Goal: Task Accomplishment & Management: Manage account settings

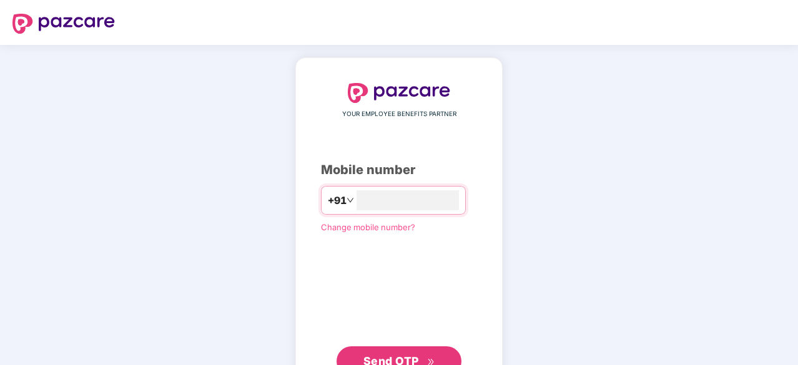
type input "**********"
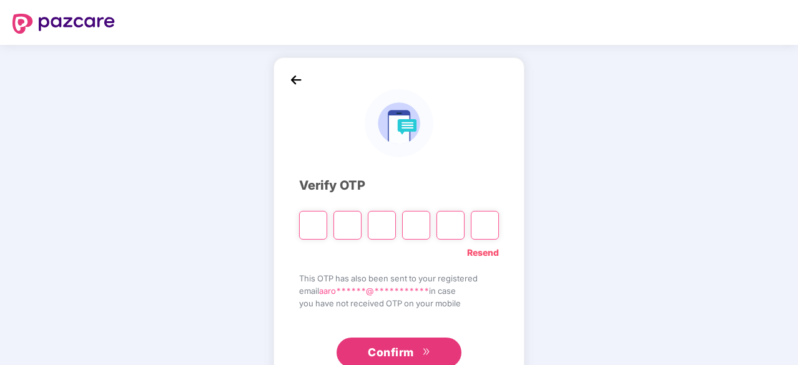
type input "*"
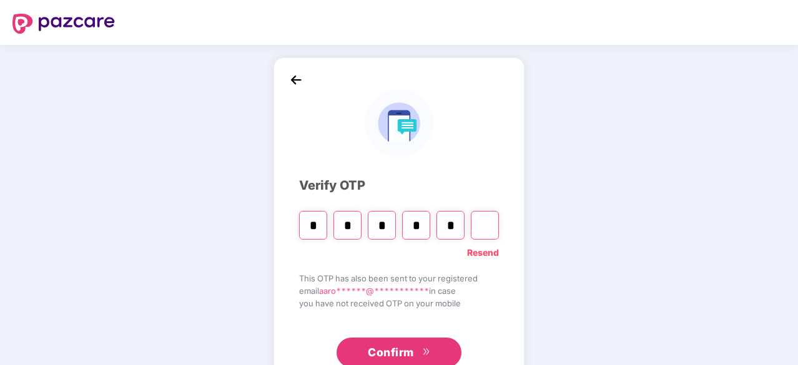
type input "*"
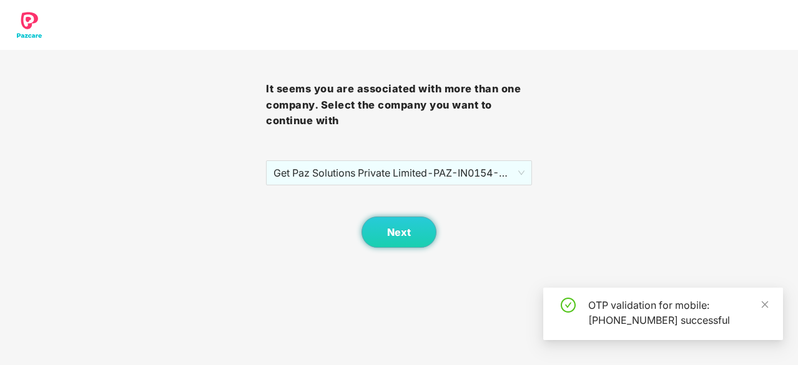
click at [371, 188] on div "Next" at bounding box center [399, 217] width 266 height 62
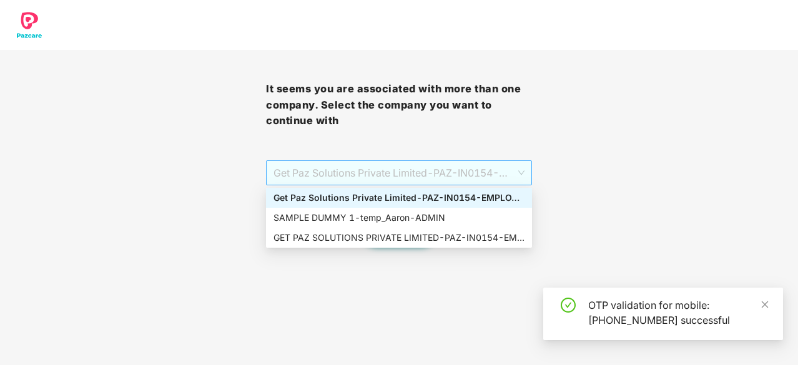
click at [364, 185] on span "Get Paz Solutions Private Limited - PAZ-IN0154 - EMPLOYEE" at bounding box center [399, 173] width 251 height 24
click at [372, 214] on div "SAMPLE DUMMY 1 - [PERSON_NAME]" at bounding box center [399, 218] width 251 height 14
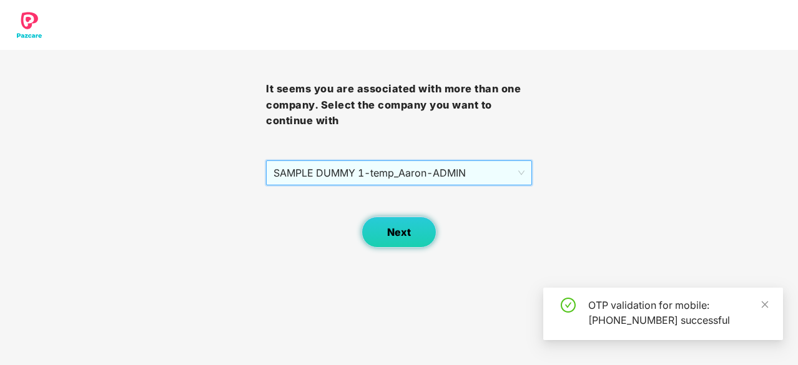
click at [415, 228] on button "Next" at bounding box center [399, 232] width 75 height 31
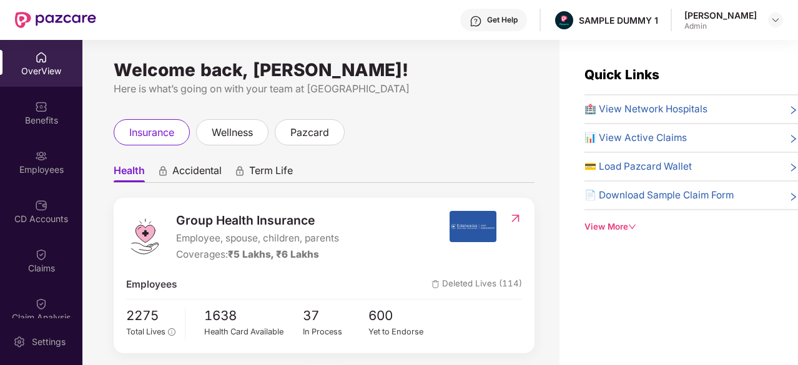
click at [604, 221] on div "View More" at bounding box center [692, 227] width 214 height 13
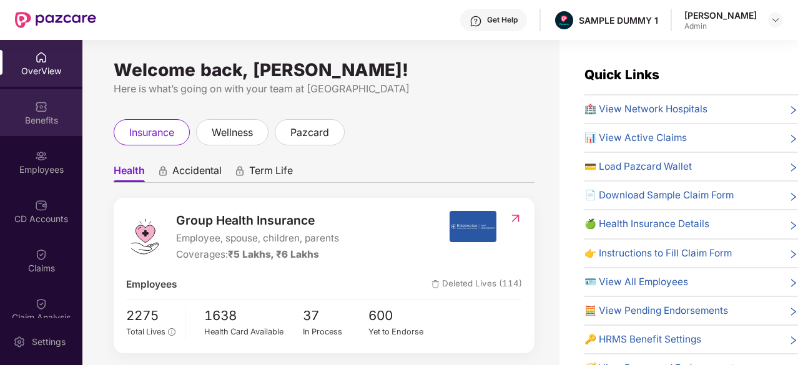
click at [37, 121] on div "Benefits" at bounding box center [41, 120] width 82 height 12
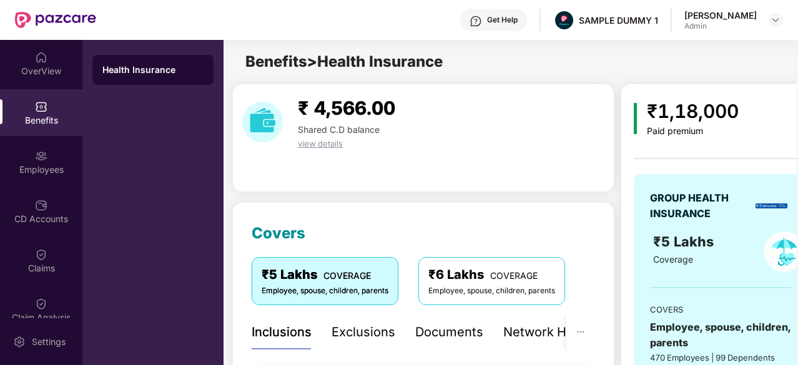
scroll to position [102, 0]
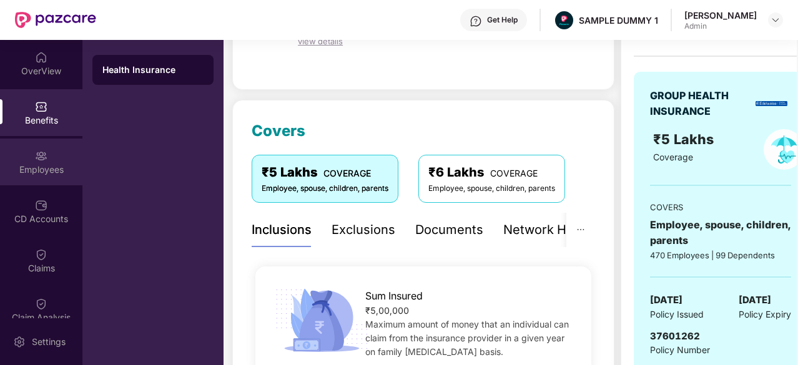
click at [31, 173] on div "Employees" at bounding box center [41, 170] width 82 height 12
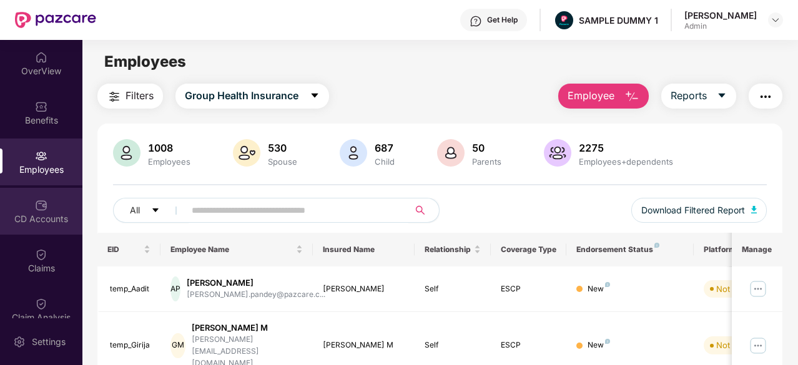
drag, startPoint x: 432, startPoint y: 216, endPoint x: 44, endPoint y: 197, distance: 389.0
click at [44, 197] on div "OverView Benefits Employees CD Accounts Claims Claim Analysis Stepathon New Cha…" at bounding box center [399, 202] width 798 height 325
click at [44, 197] on div "CD Accounts" at bounding box center [41, 211] width 82 height 47
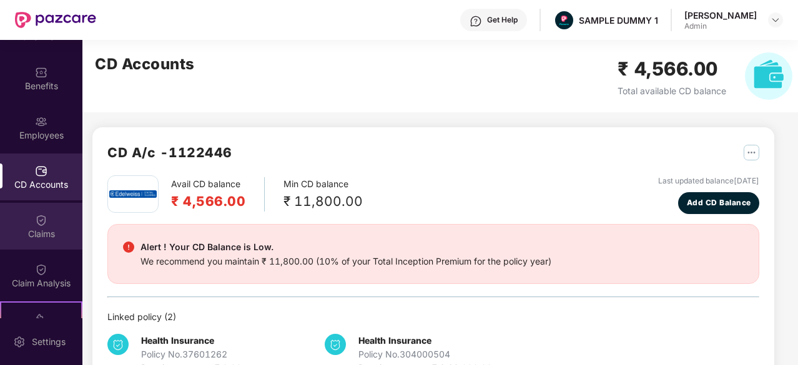
scroll to position [37, 0]
click at [41, 234] on div "Claims" at bounding box center [41, 232] width 82 height 12
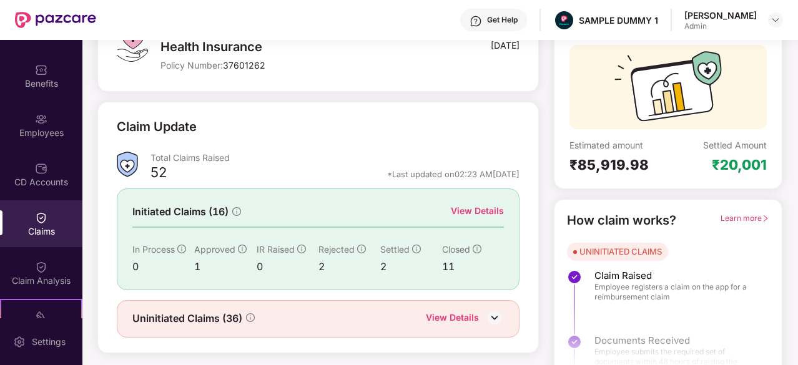
scroll to position [122, 0]
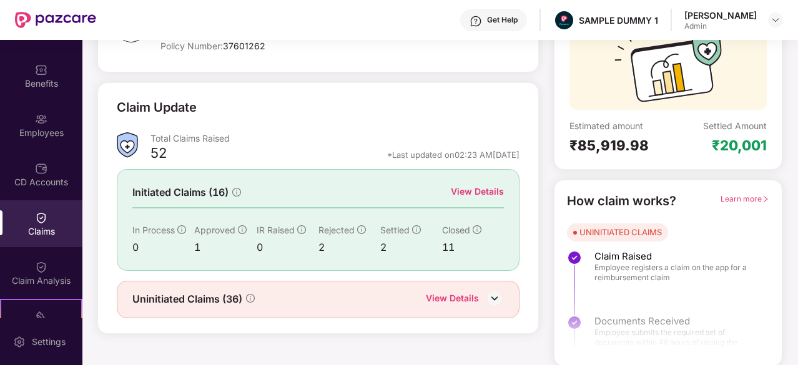
click at [493, 296] on img at bounding box center [494, 298] width 19 height 19
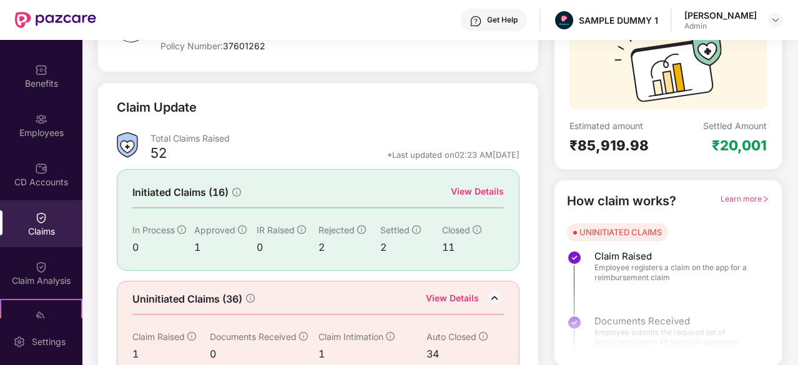
scroll to position [142, 0]
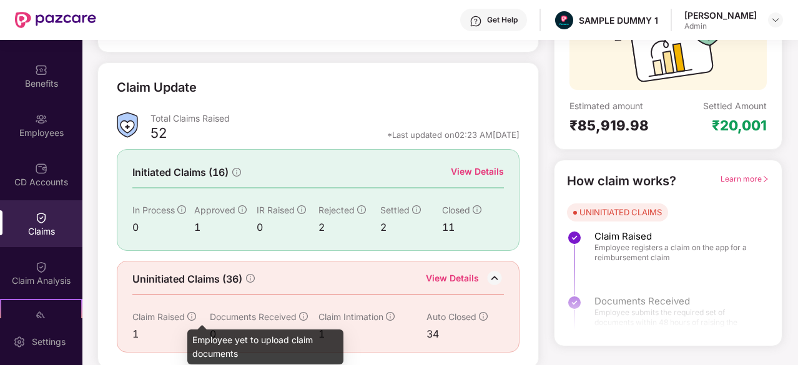
click at [195, 314] on icon "info-circle" at bounding box center [191, 316] width 9 height 9
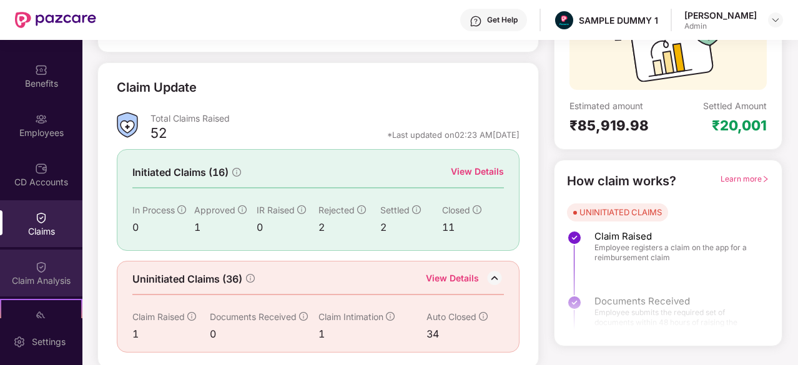
click at [35, 268] on img at bounding box center [41, 267] width 12 height 12
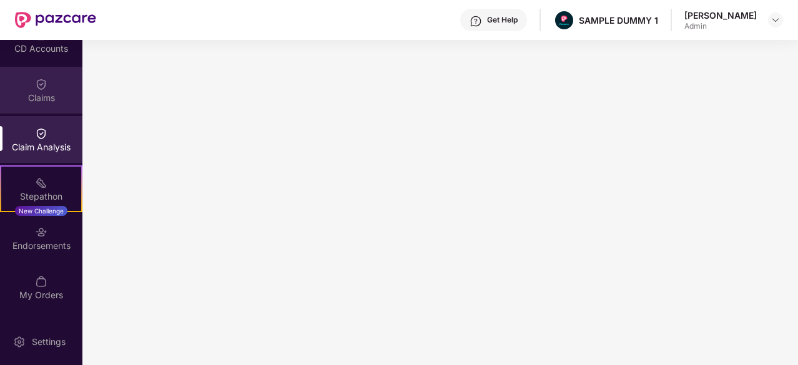
scroll to position [214, 0]
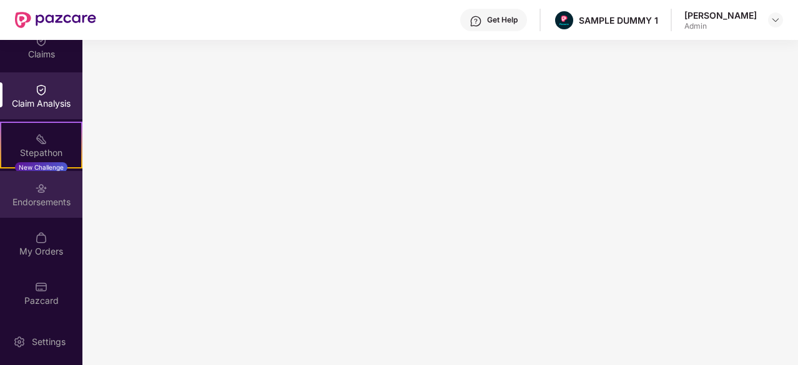
click at [32, 201] on div "Endorsements" at bounding box center [41, 202] width 82 height 12
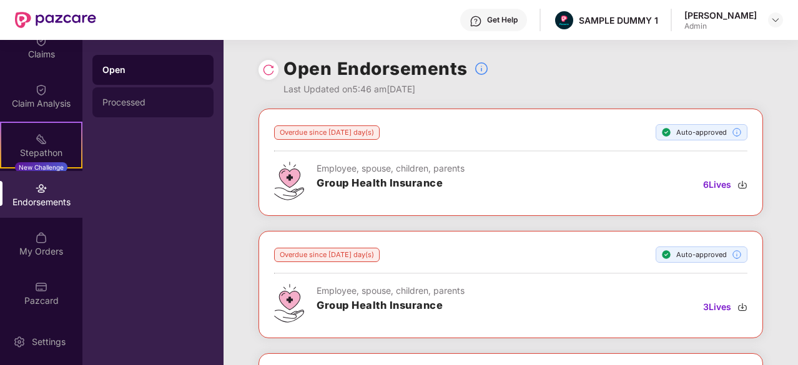
click at [179, 103] on div "Processed" at bounding box center [152, 102] width 101 height 10
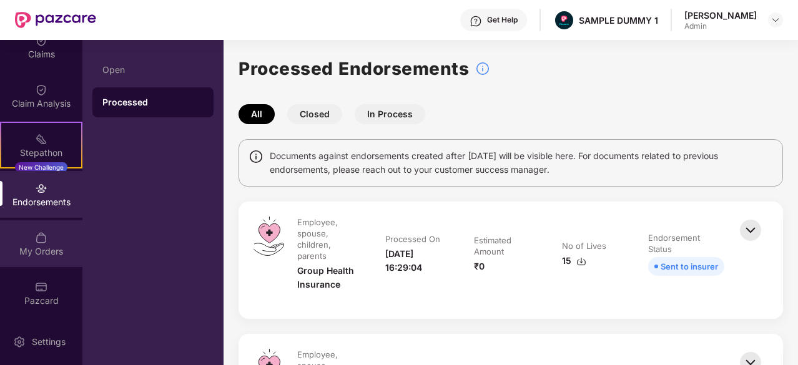
click at [44, 242] on img at bounding box center [41, 238] width 12 height 12
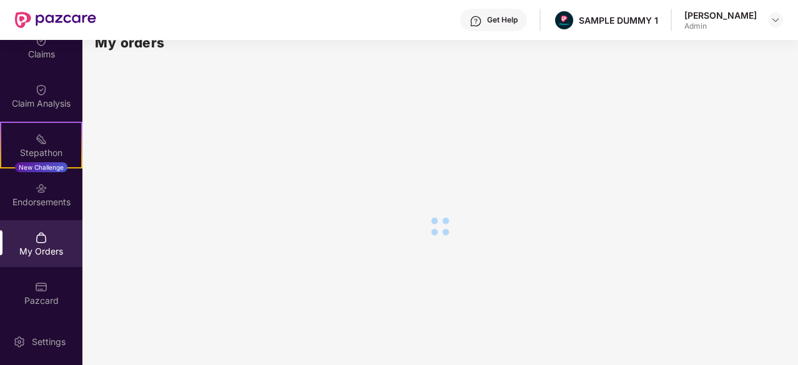
scroll to position [32, 0]
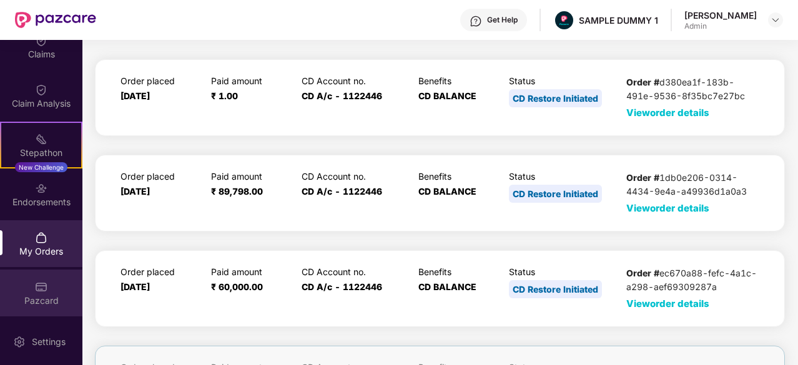
click at [50, 287] on div "Pazcard" at bounding box center [41, 293] width 82 height 47
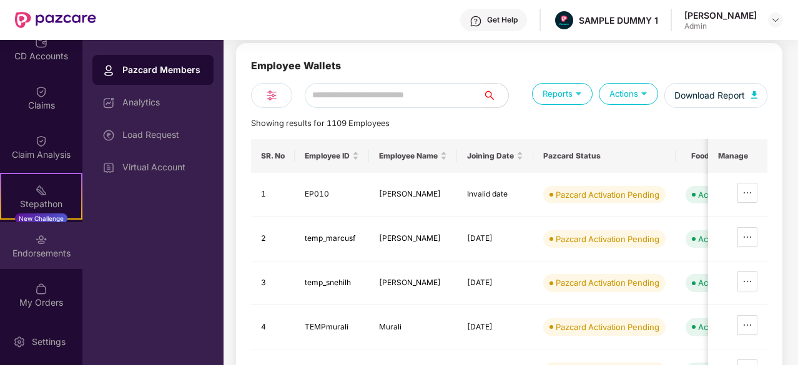
scroll to position [164, 0]
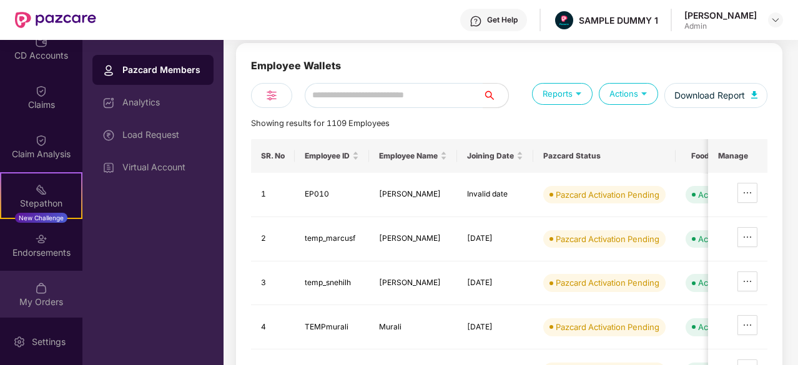
click at [25, 305] on div "My Orders" at bounding box center [41, 302] width 82 height 12
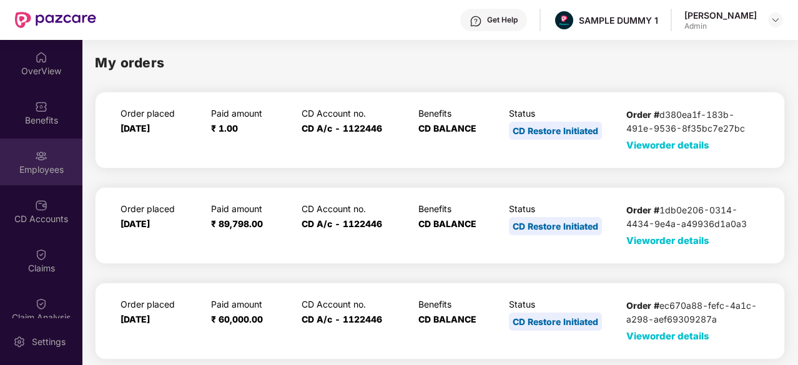
click at [39, 159] on img at bounding box center [41, 156] width 12 height 12
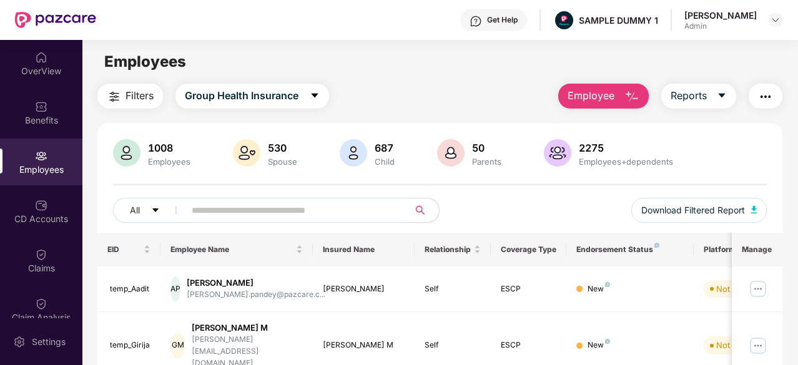
click at [281, 142] on div "530" at bounding box center [282, 148] width 34 height 12
click at [17, 68] on div "OverView" at bounding box center [41, 71] width 82 height 12
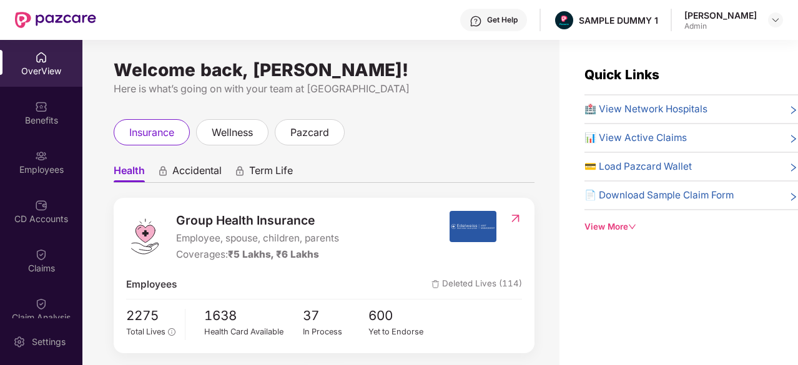
click at [212, 165] on span "Accidental" at bounding box center [196, 173] width 49 height 18
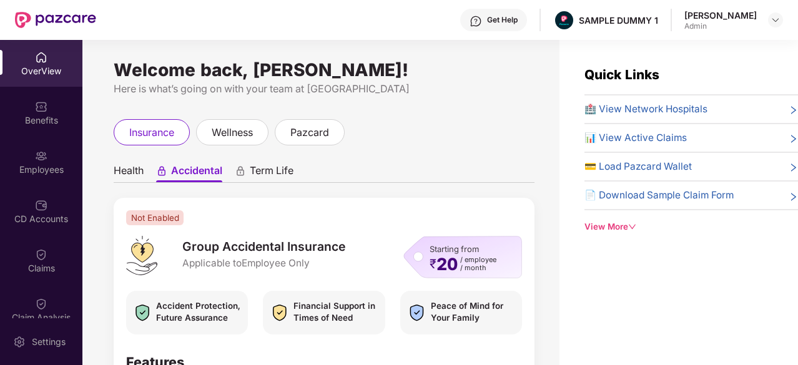
click at [259, 172] on span "Term Life" at bounding box center [272, 173] width 44 height 18
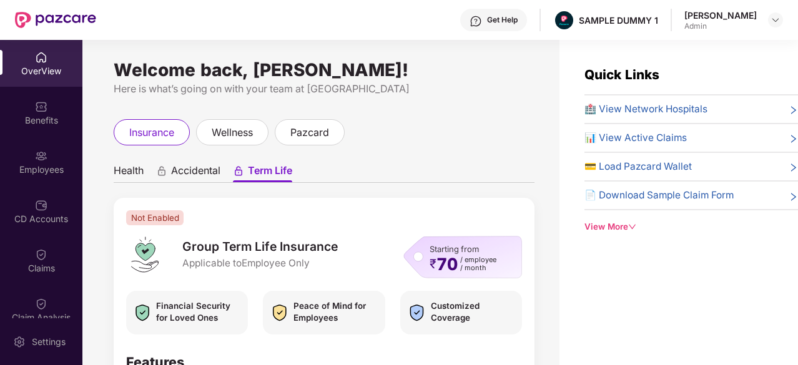
click at [122, 176] on span "Health" at bounding box center [129, 173] width 30 height 18
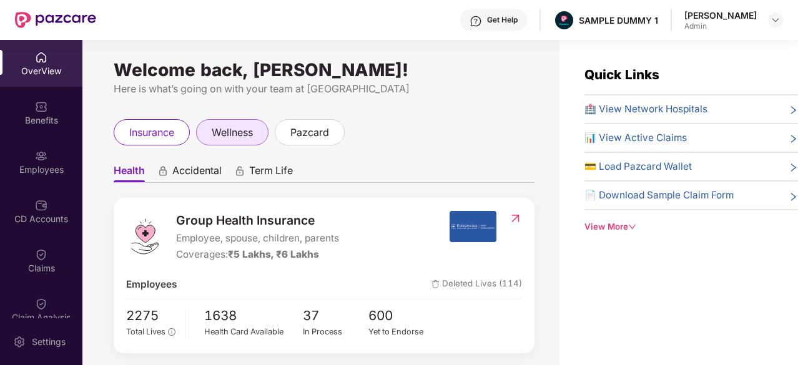
click at [222, 131] on span "wellness" at bounding box center [232, 133] width 41 height 16
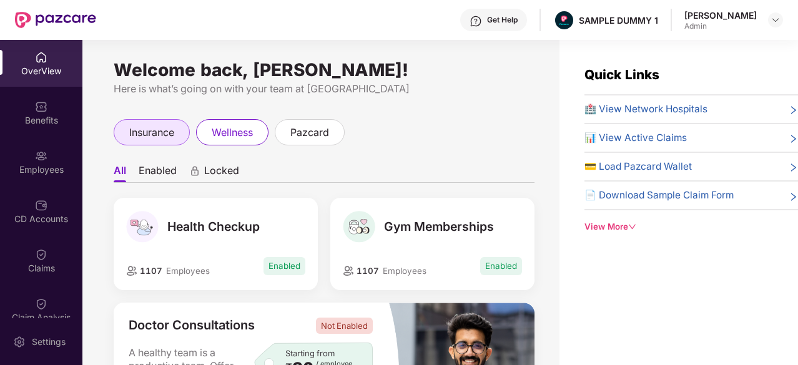
click at [185, 133] on div "insurance" at bounding box center [152, 132] width 76 height 26
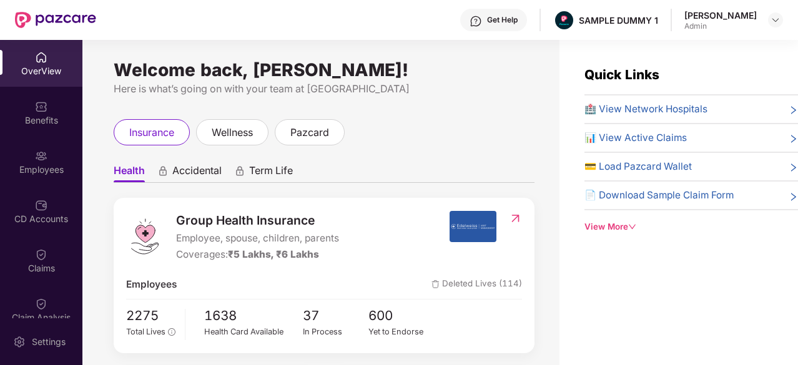
click at [482, 20] on img at bounding box center [476, 21] width 12 height 12
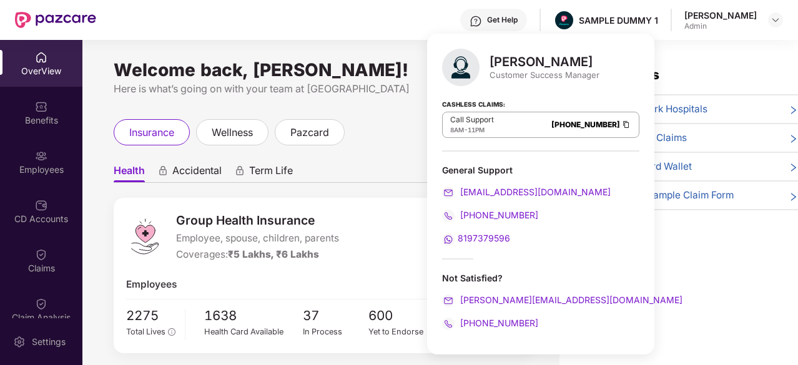
click at [353, 48] on div "Welcome back, [PERSON_NAME]! Here is what’s going on with your team at Pazcare …" at bounding box center [320, 210] width 477 height 340
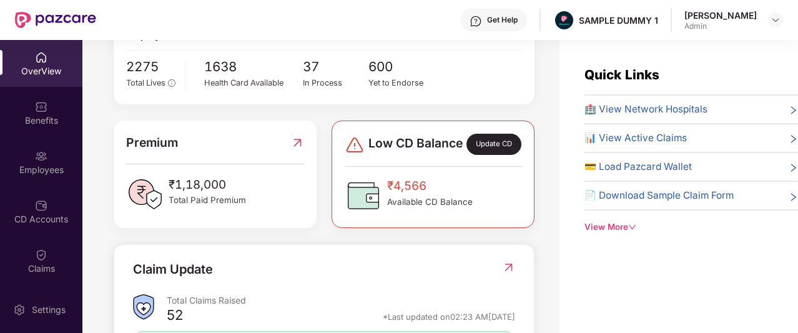
scroll to position [252, 0]
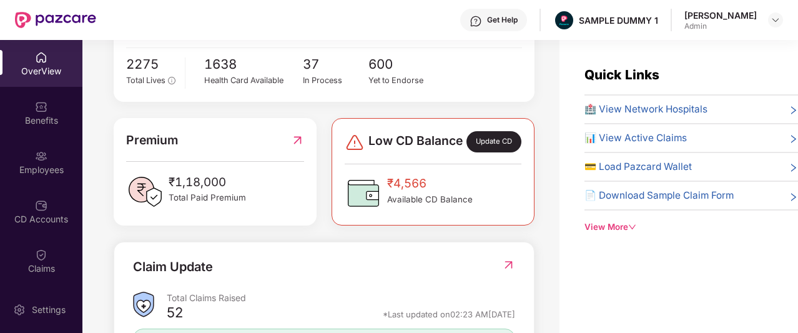
click at [500, 302] on div "Total Claims Raised" at bounding box center [341, 298] width 349 height 12
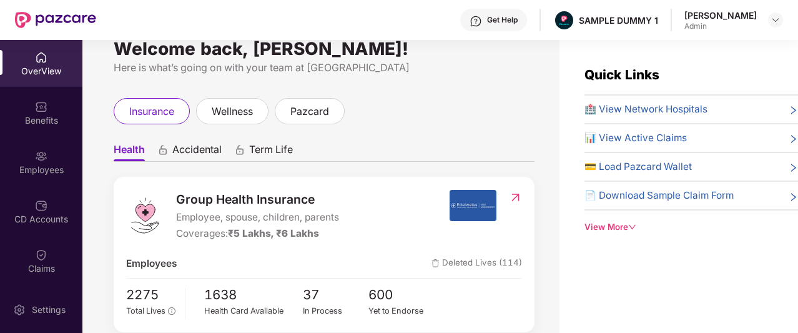
scroll to position [22, 0]
click at [221, 151] on span "Accidental" at bounding box center [196, 151] width 49 height 18
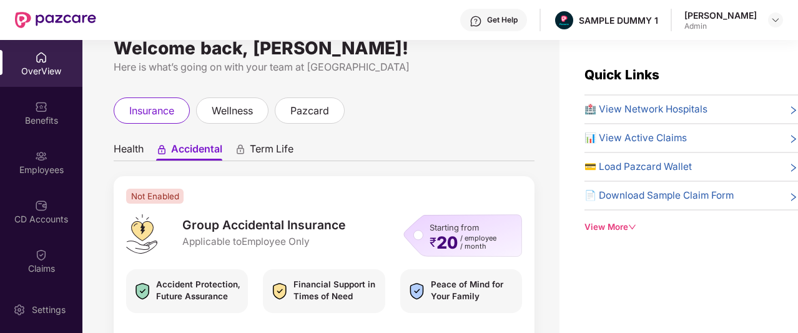
click at [273, 151] on span "Term Life" at bounding box center [272, 151] width 44 height 18
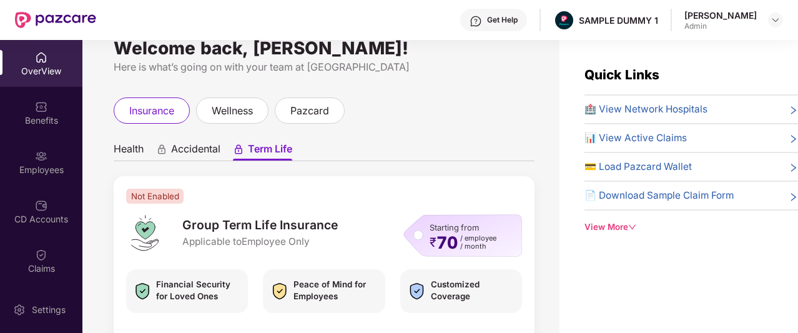
click at [131, 146] on span "Health" at bounding box center [129, 151] width 30 height 18
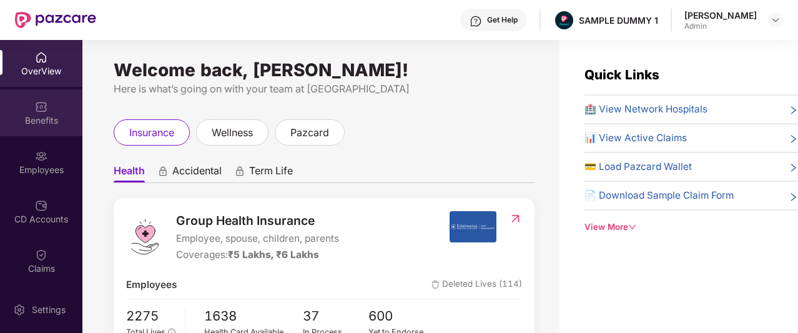
click at [24, 117] on div "Benefits" at bounding box center [41, 120] width 82 height 12
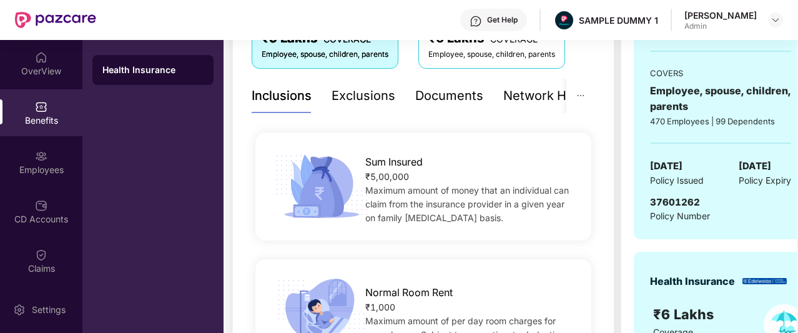
scroll to position [236, 0]
click at [345, 91] on div "Exclusions" at bounding box center [364, 96] width 64 height 19
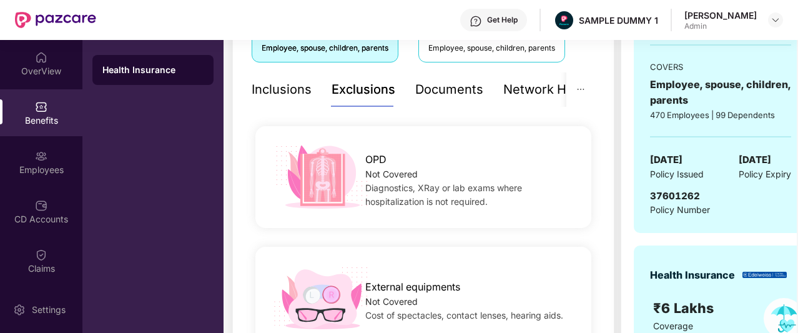
scroll to position [242, 0]
click at [281, 96] on div "Inclusions" at bounding box center [282, 90] width 60 height 19
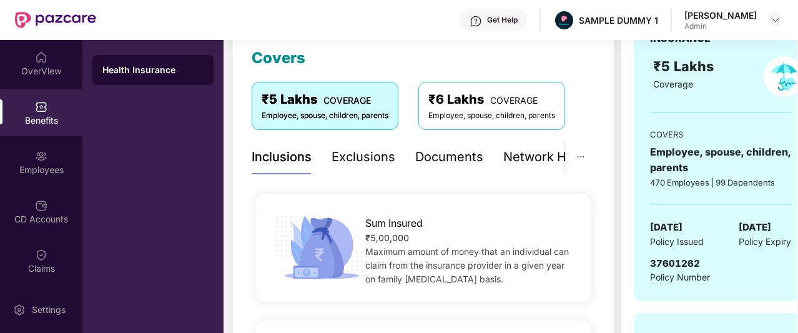
scroll to position [176, 0]
click at [448, 162] on div "Documents" at bounding box center [449, 156] width 68 height 19
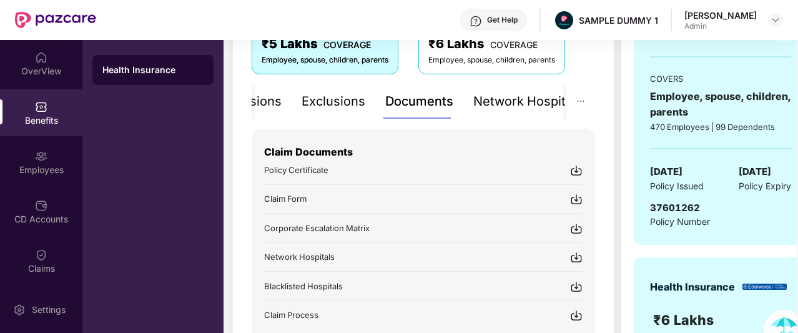
scroll to position [254, 0]
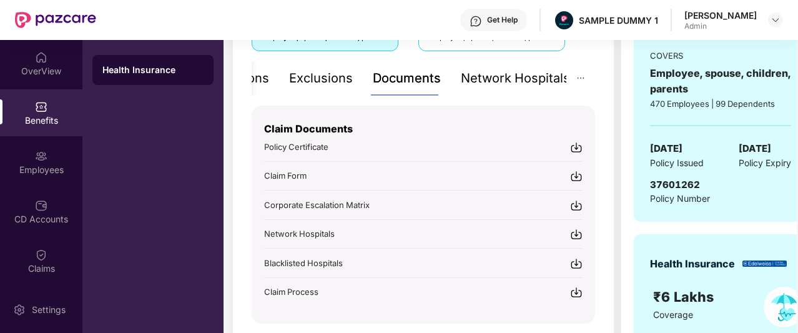
click at [520, 72] on div "Network Hospitals" at bounding box center [515, 78] width 109 height 19
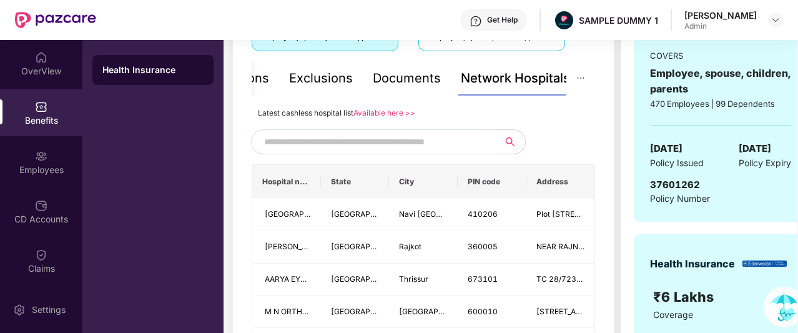
click at [402, 146] on input "text" at bounding box center [371, 141] width 214 height 19
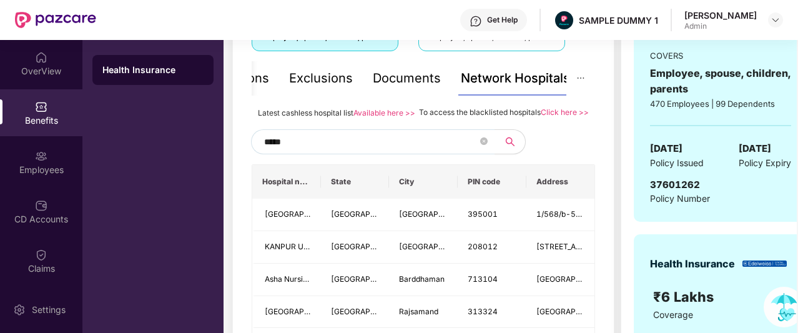
type input "******"
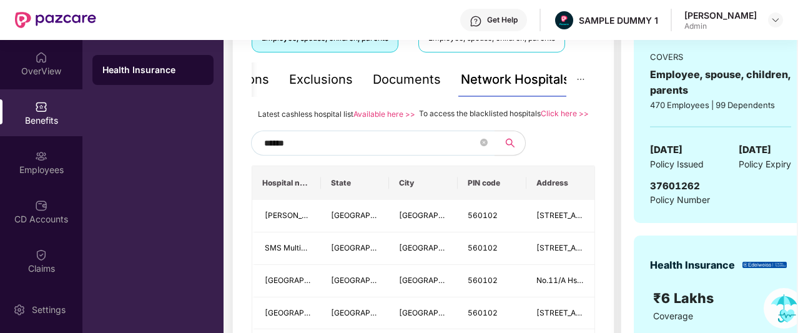
scroll to position [222, 0]
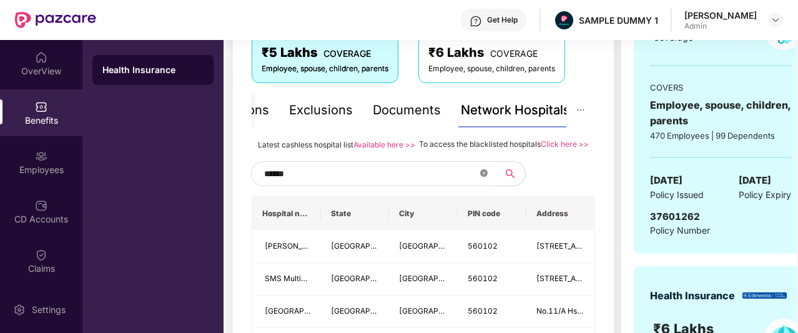
click at [483, 177] on icon "close-circle" at bounding box center [483, 172] width 7 height 7
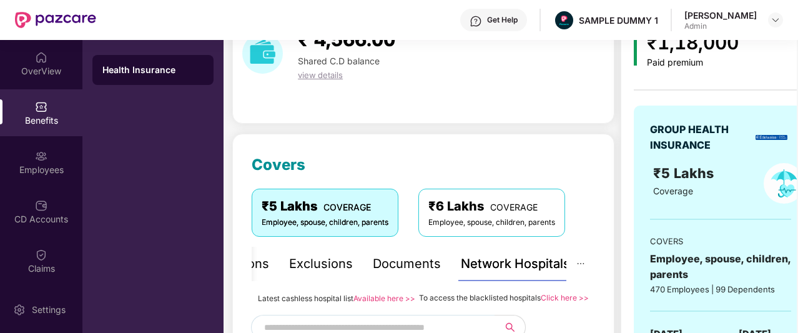
scroll to position [61, 0]
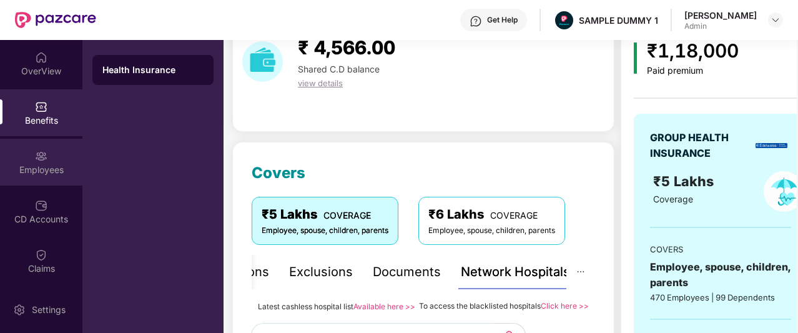
click at [51, 176] on div "Employees" at bounding box center [41, 162] width 82 height 47
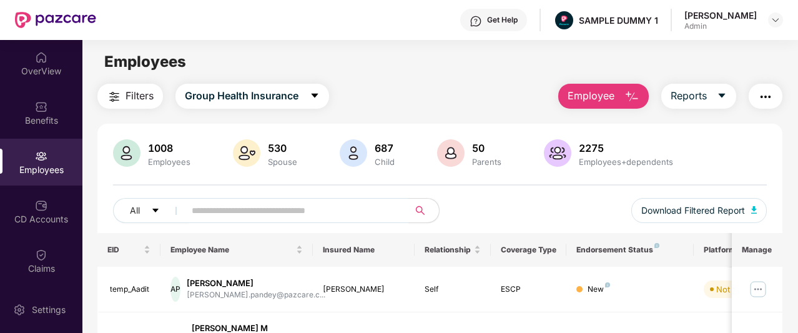
scroll to position [0, 0]
click at [621, 93] on button "Employee" at bounding box center [603, 96] width 91 height 25
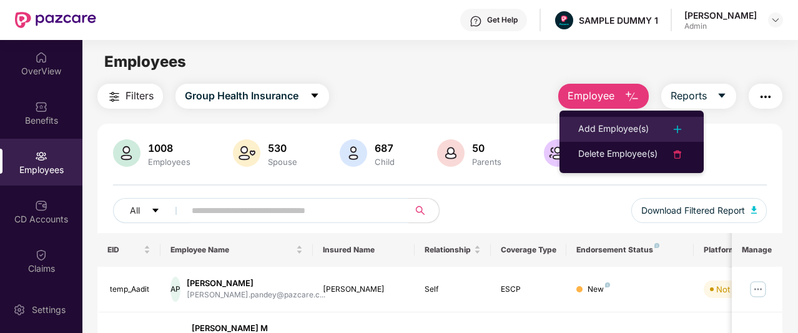
click at [636, 129] on div "Add Employee(s)" at bounding box center [613, 129] width 71 height 15
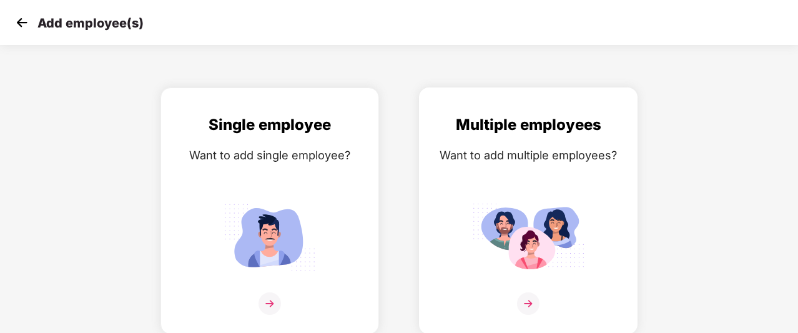
scroll to position [20, 0]
click at [295, 211] on img at bounding box center [270, 237] width 112 height 78
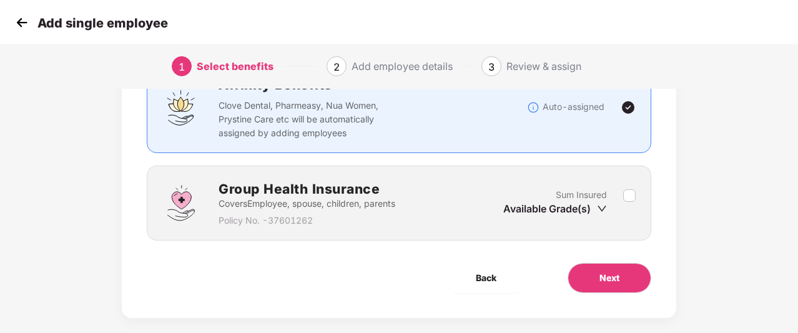
scroll to position [115, 0]
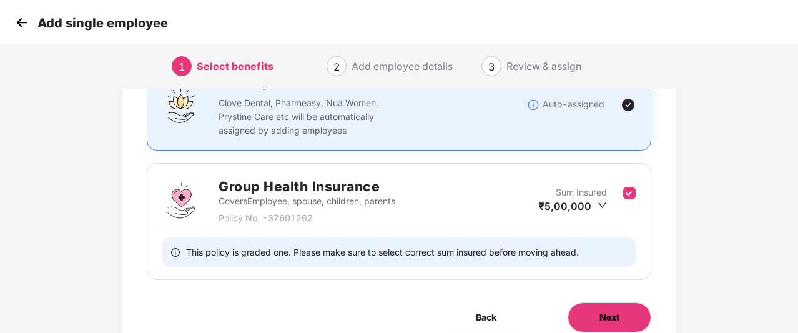
click at [598, 314] on button "Next" at bounding box center [610, 317] width 84 height 30
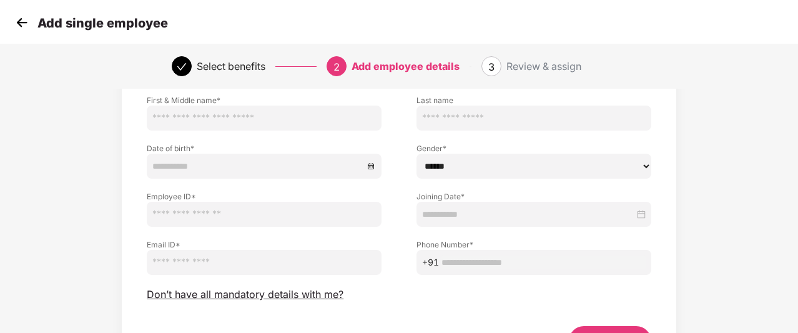
scroll to position [97, 0]
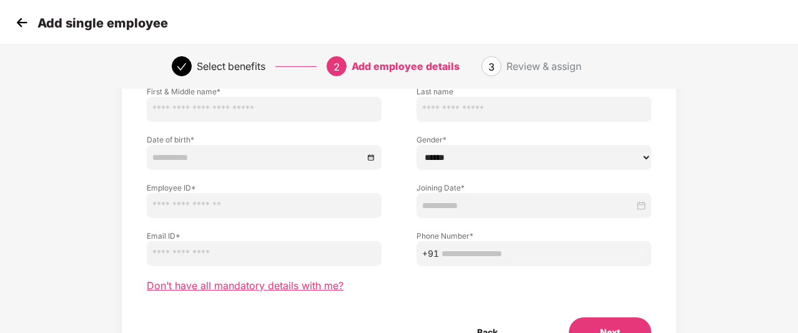
click at [304, 283] on span "Don’t have all mandatory details with me?" at bounding box center [245, 285] width 197 height 13
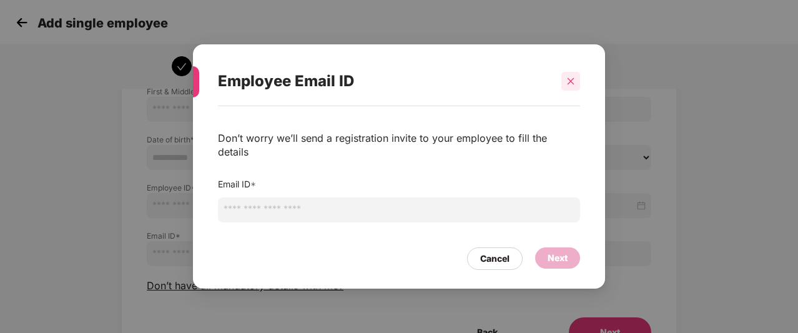
click at [573, 91] on div at bounding box center [571, 81] width 19 height 19
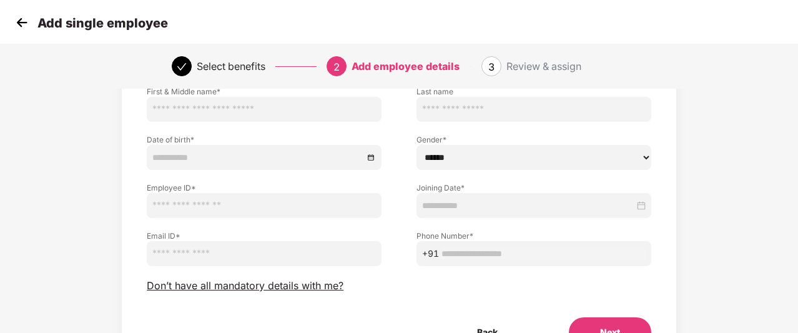
click at [23, 27] on img at bounding box center [21, 22] width 19 height 19
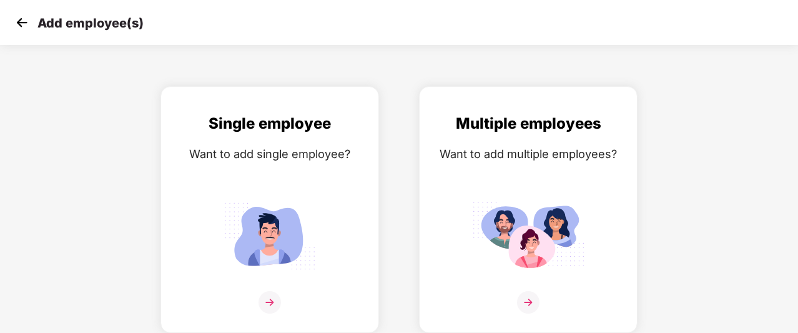
scroll to position [20, 0]
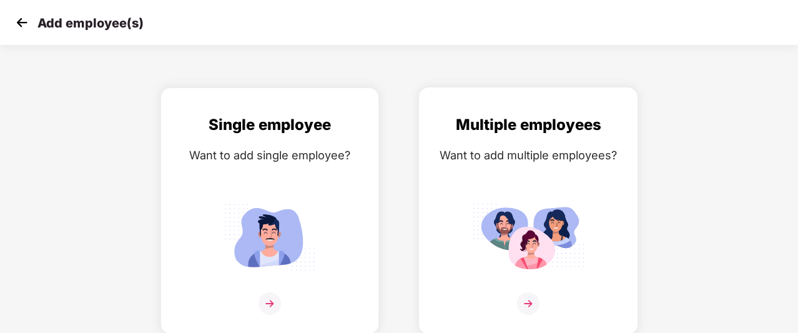
click at [533, 234] on img at bounding box center [528, 237] width 112 height 78
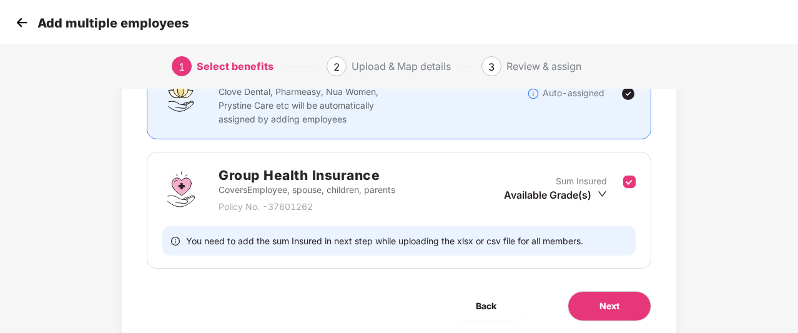
scroll to position [127, 0]
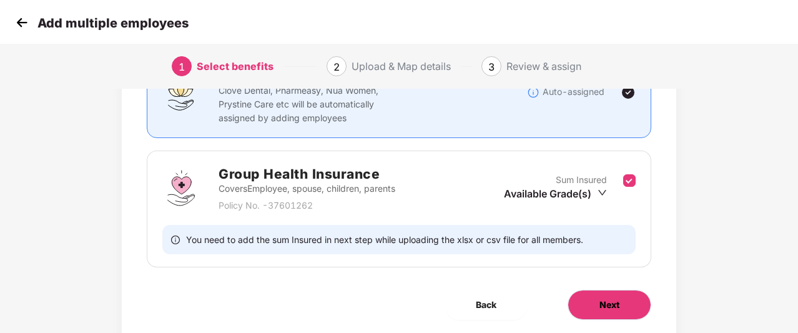
click at [595, 295] on button "Next" at bounding box center [610, 305] width 84 height 30
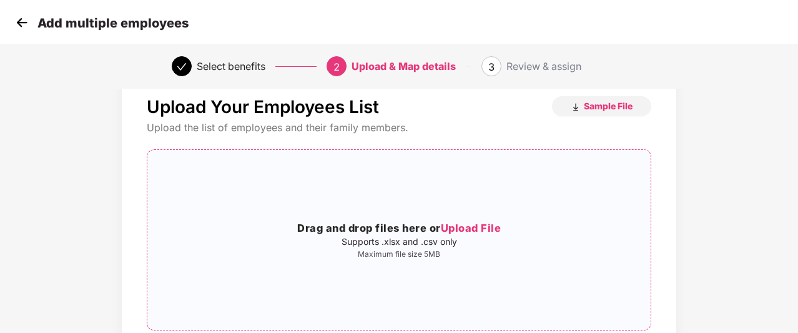
scroll to position [91, 0]
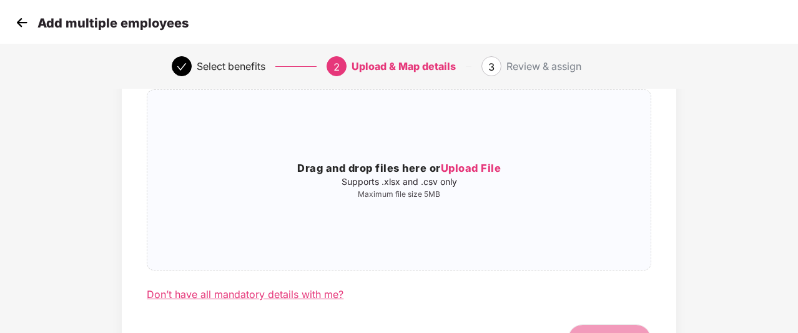
click at [297, 292] on div "Don’t have all mandatory details with me?" at bounding box center [245, 294] width 197 height 13
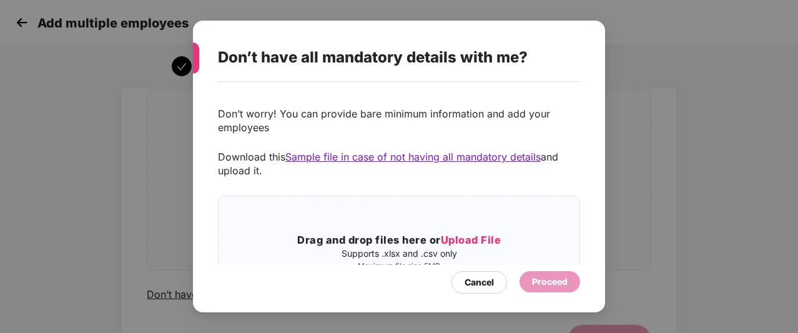
click at [134, 182] on div "Don’t have all mandatory details with me? Don’t worry! You can provide bare min…" at bounding box center [399, 166] width 798 height 333
click at [464, 277] on div "Cancel" at bounding box center [480, 282] width 56 height 22
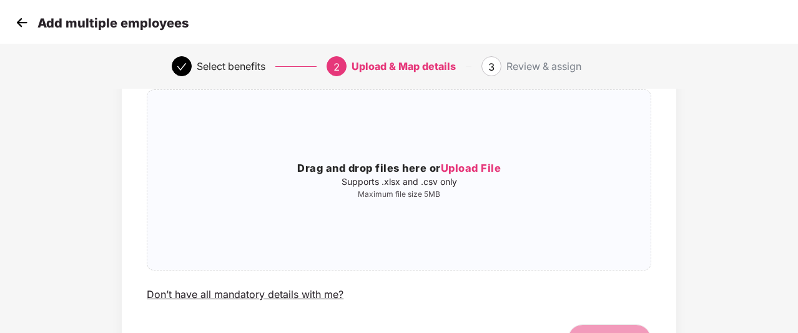
click at [19, 25] on img at bounding box center [21, 22] width 19 height 19
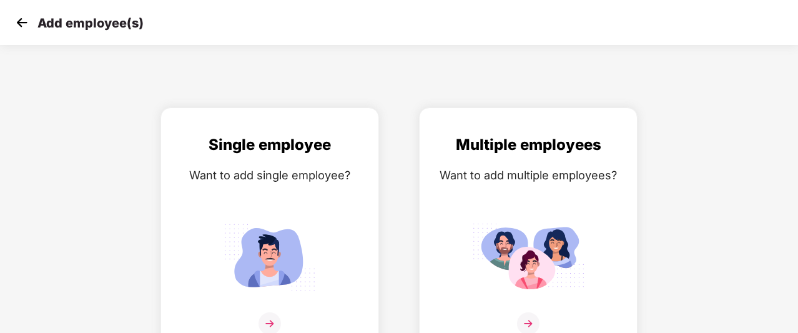
click at [19, 25] on img at bounding box center [21, 22] width 19 height 19
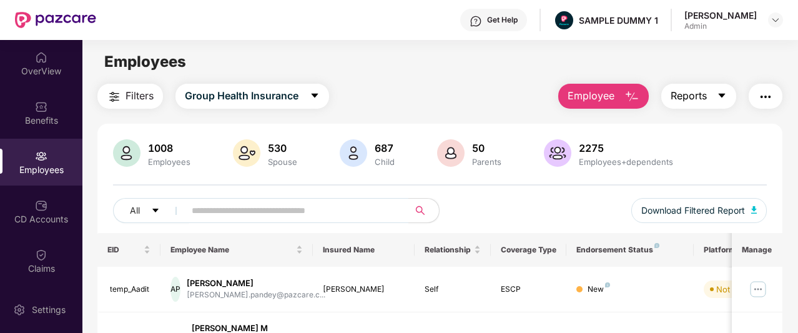
click at [696, 94] on span "Reports" at bounding box center [689, 96] width 36 height 16
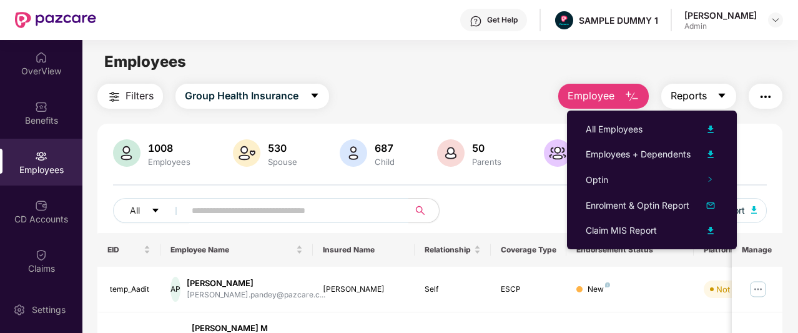
click at [721, 99] on icon "caret-down" at bounding box center [722, 96] width 10 height 10
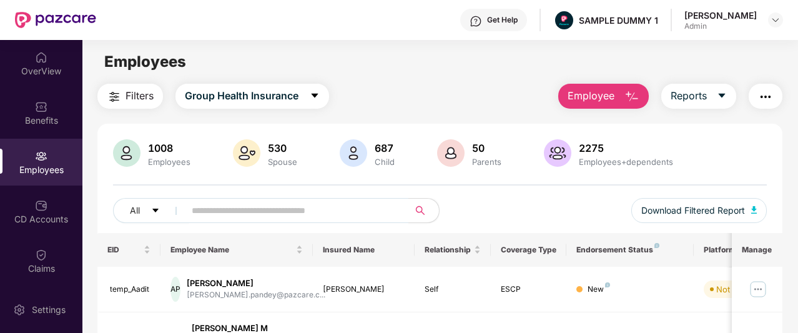
click at [766, 95] on img "button" at bounding box center [765, 96] width 15 height 15
click at [444, 47] on main "Employees Filters Group Health Insurance Employee Reports 1008 Employees 530 Sp…" at bounding box center [439, 206] width 715 height 333
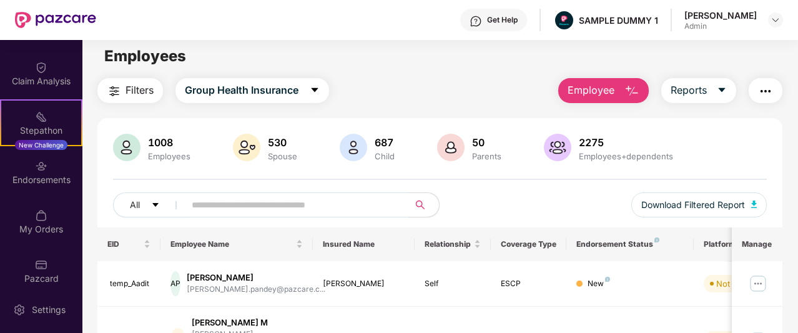
scroll to position [237, 0]
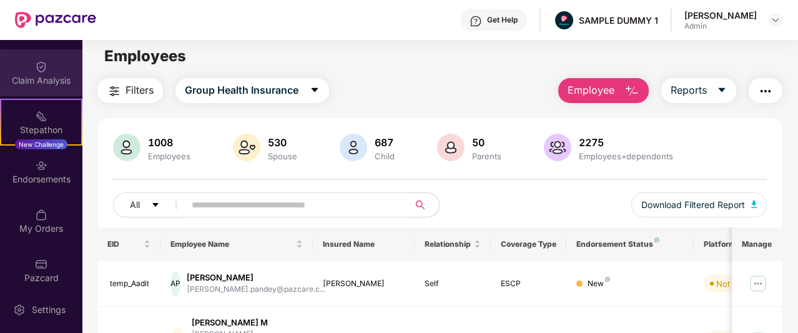
click at [57, 72] on div "Claim Analysis" at bounding box center [41, 72] width 82 height 47
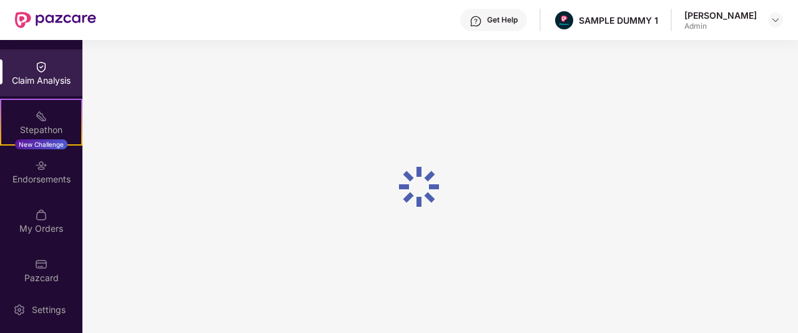
scroll to position [0, 0]
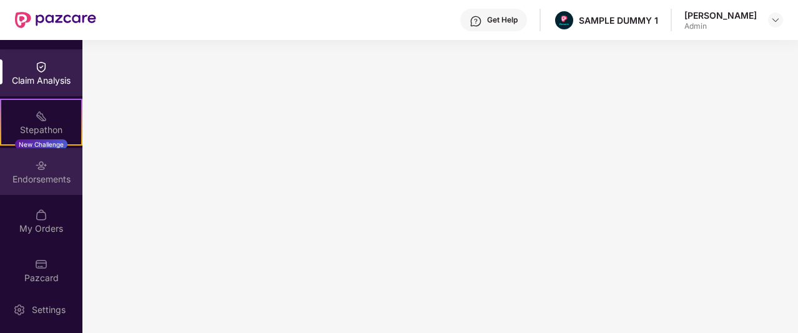
click at [46, 183] on div "Endorsements" at bounding box center [41, 179] width 82 height 12
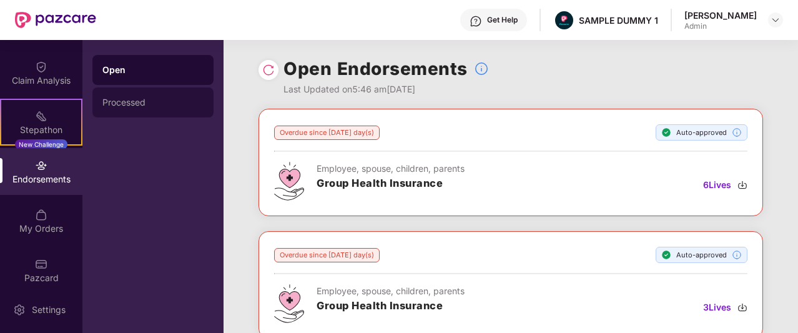
click at [156, 96] on div "Processed" at bounding box center [152, 102] width 121 height 30
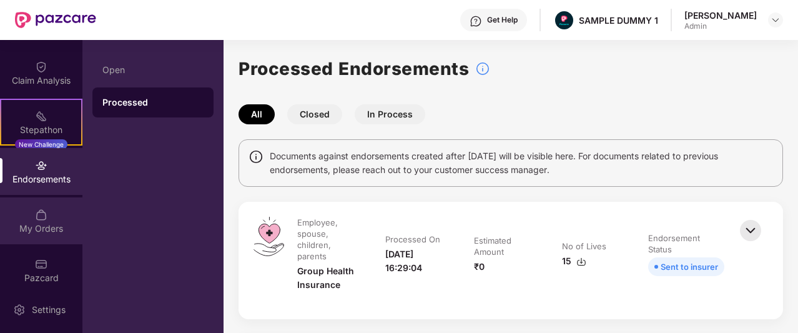
click at [36, 226] on div "My Orders" at bounding box center [41, 228] width 82 height 12
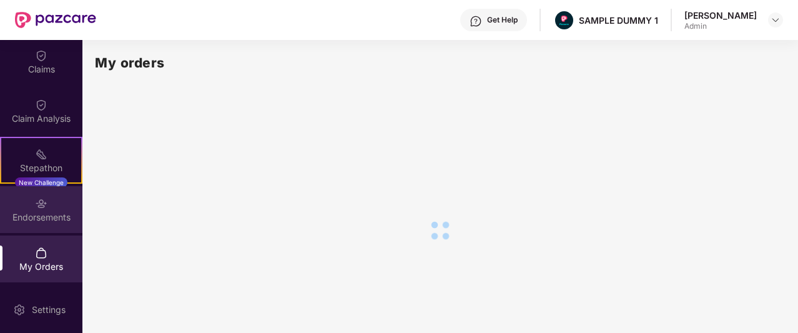
scroll to position [199, 0]
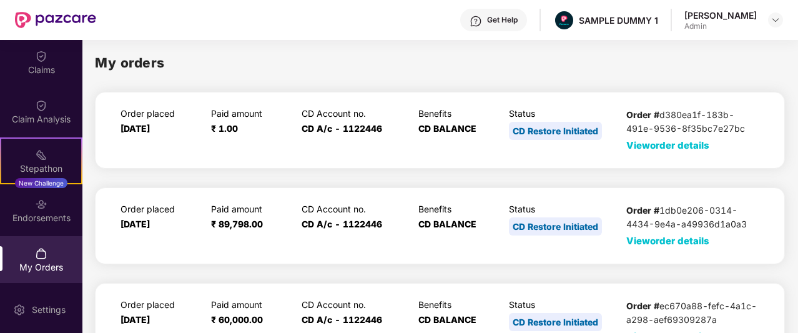
click at [670, 142] on span "View order details" at bounding box center [668, 145] width 83 height 12
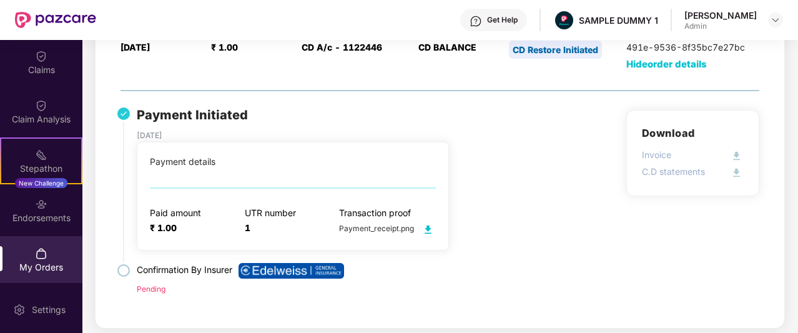
scroll to position [81, 0]
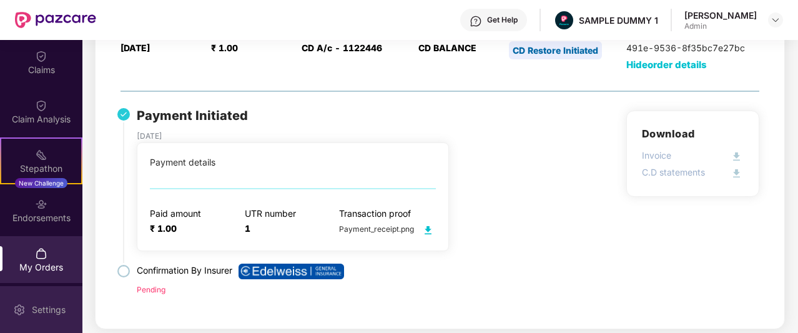
click at [47, 308] on div "Settings" at bounding box center [48, 310] width 41 height 12
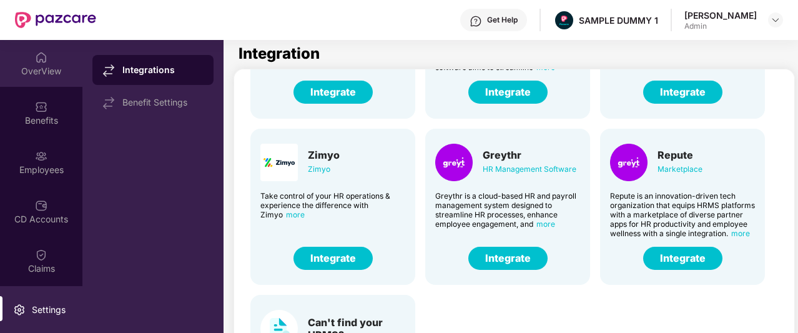
click at [45, 82] on div "OverView" at bounding box center [41, 63] width 82 height 47
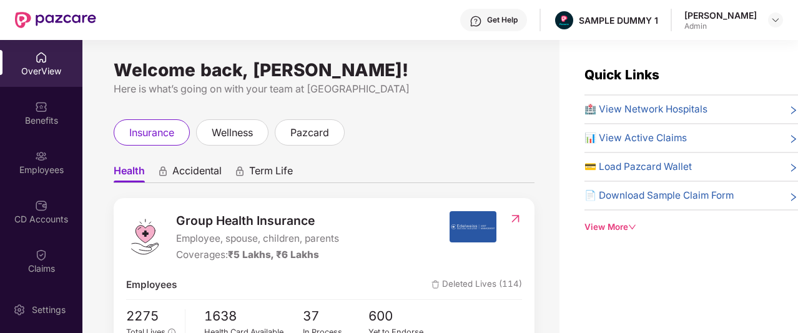
click at [616, 221] on div "View More" at bounding box center [692, 227] width 214 height 13
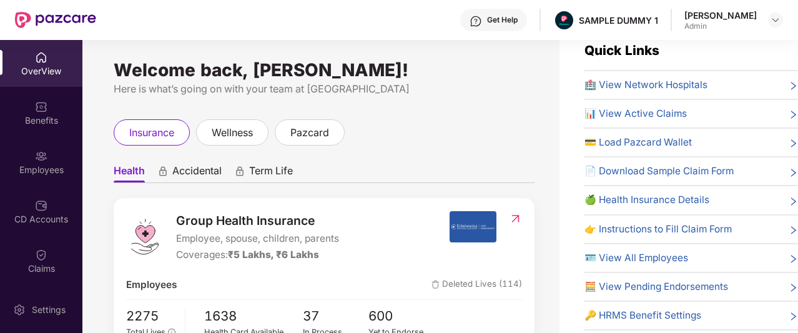
scroll to position [57, 0]
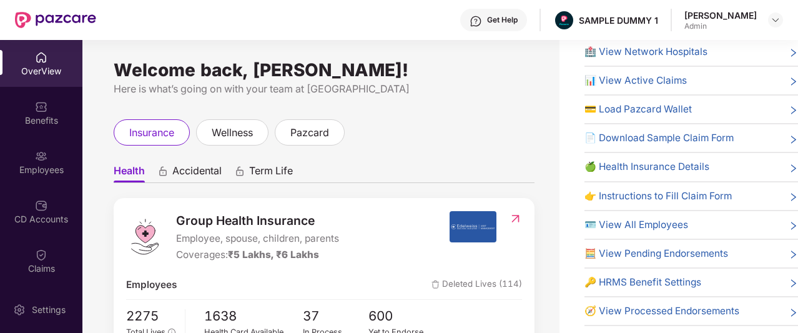
click at [518, 17] on div "Get Help" at bounding box center [502, 20] width 31 height 10
click at [414, 58] on div "Welcome back, [PERSON_NAME]! Here is what’s going on with your team at Pazcare …" at bounding box center [320, 194] width 477 height 308
